Goal: Task Accomplishment & Management: Manage account settings

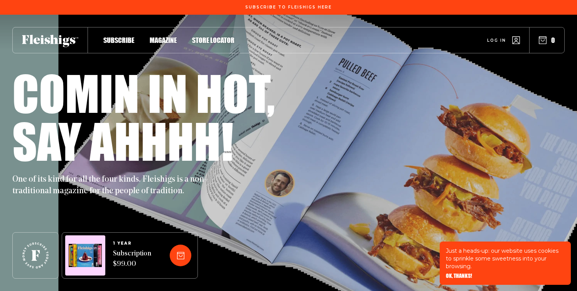
click at [497, 37] on span "Log in" at bounding box center [496, 35] width 19 height 6
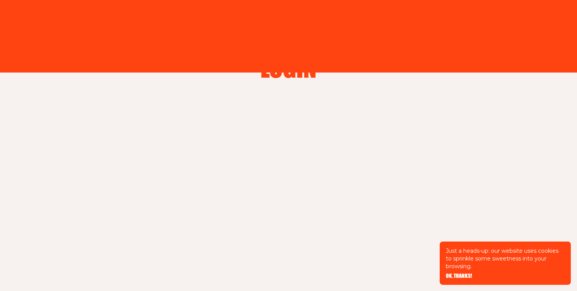
type input "zaklein10@gmail.com"
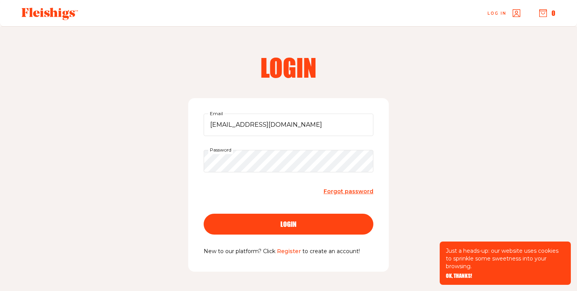
click at [286, 220] on span "login" at bounding box center [289, 216] width 16 height 7
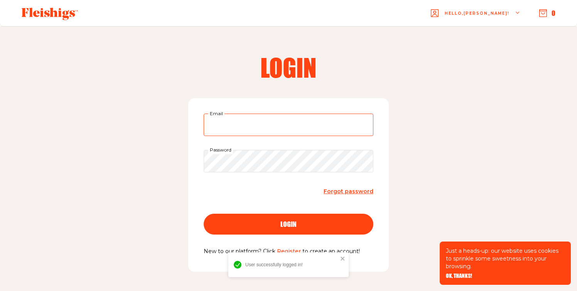
click at [254, 119] on input "Email" at bounding box center [289, 124] width 170 height 22
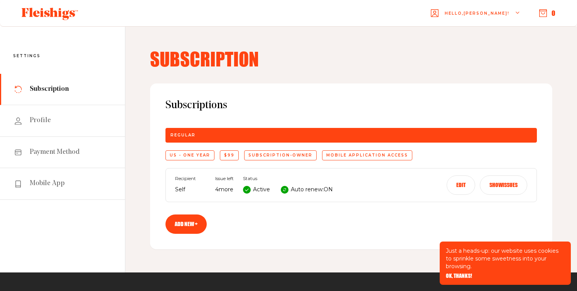
click at [513, 13] on div "Hello, Chanie !" at bounding box center [476, 13] width 90 height 30
click at [397, 45] on div "Subscription Subscriptions Regular US - One Year $99 subscription-owner Mobile …" at bounding box center [351, 149] width 452 height 246
click at [62, 8] on icon at bounding box center [50, 14] width 56 height 12
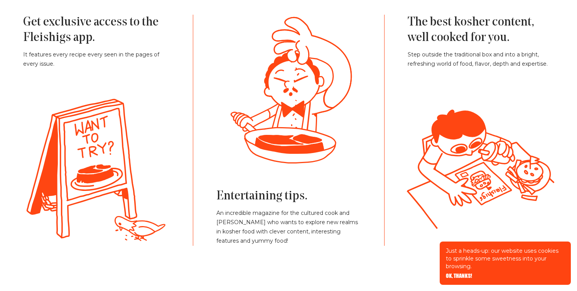
scroll to position [1717, 0]
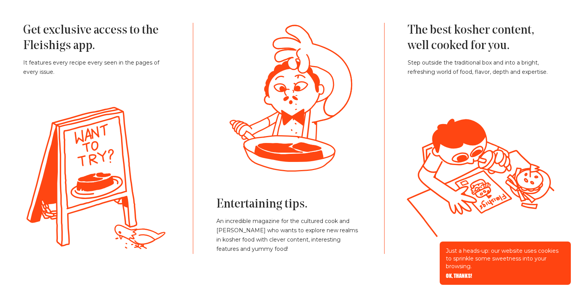
click at [72, 75] on p "It features every recipe every seen in the pages of every issue." at bounding box center [96, 67] width 147 height 19
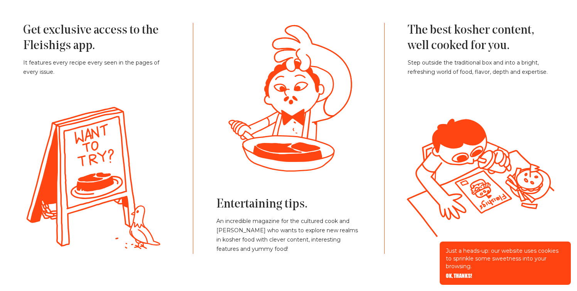
click at [46, 50] on h3 "Get exclusive access to the Fleishigs app." at bounding box center [96, 38] width 147 height 31
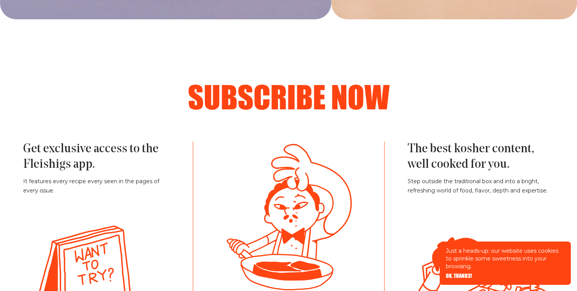
scroll to position [1560, 0]
